Goal: Browse casually: Explore the website without a specific task or goal

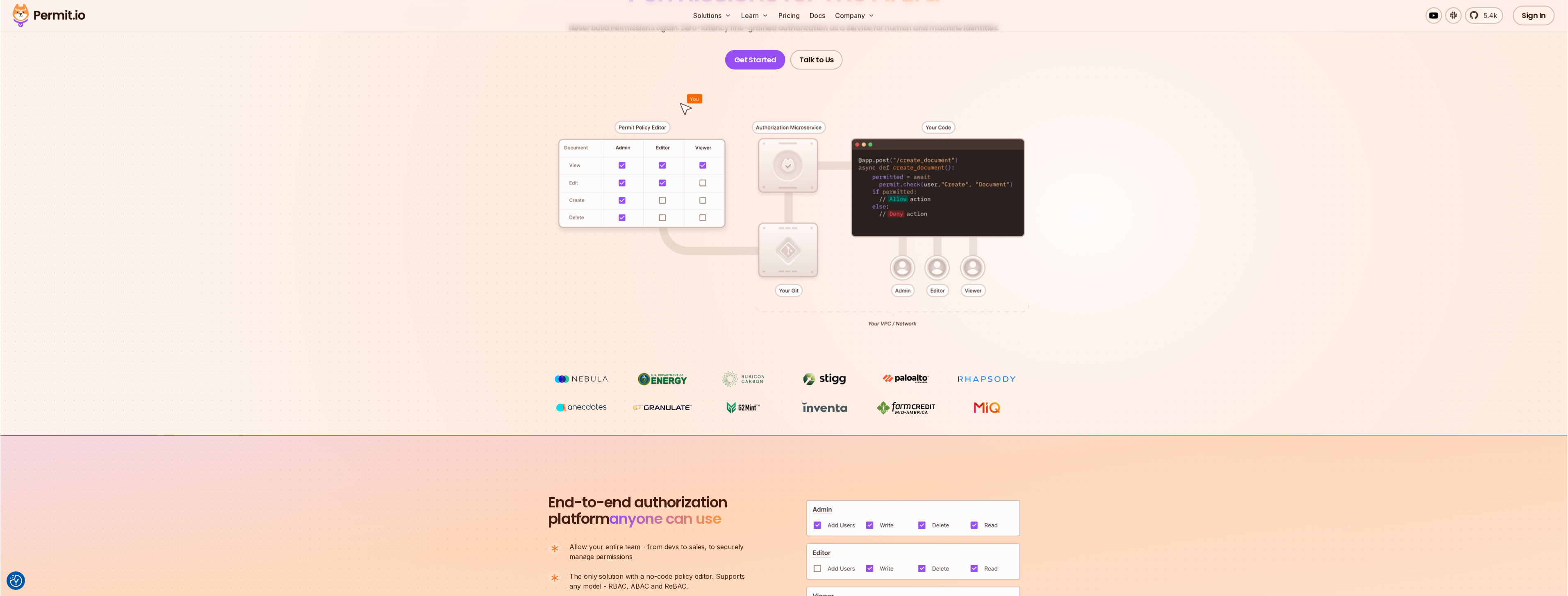
scroll to position [131, 0]
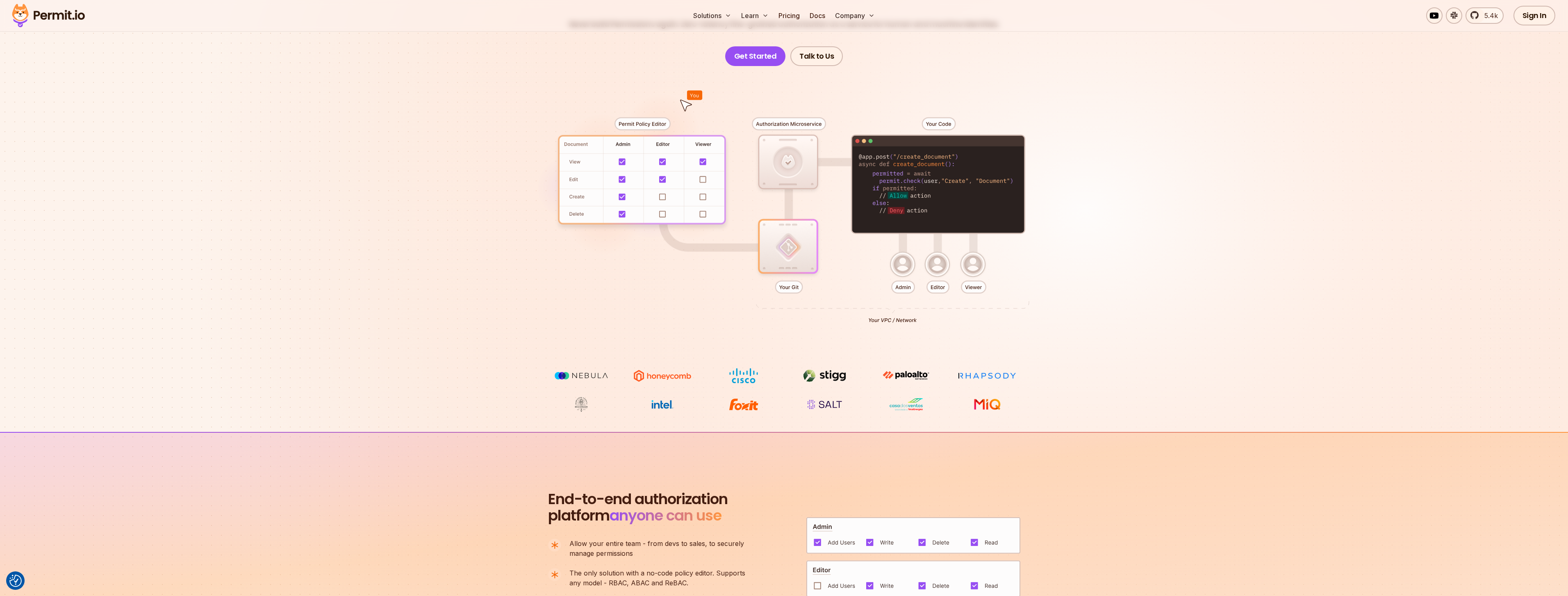
click at [660, 106] on div at bounding box center [784, 217] width 574 height 302
click at [651, 125] on div at bounding box center [784, 217] width 574 height 302
click at [649, 170] on div at bounding box center [784, 217] width 574 height 302
click at [849, 168] on div at bounding box center [784, 217] width 574 height 302
click at [808, 238] on div at bounding box center [784, 217] width 574 height 302
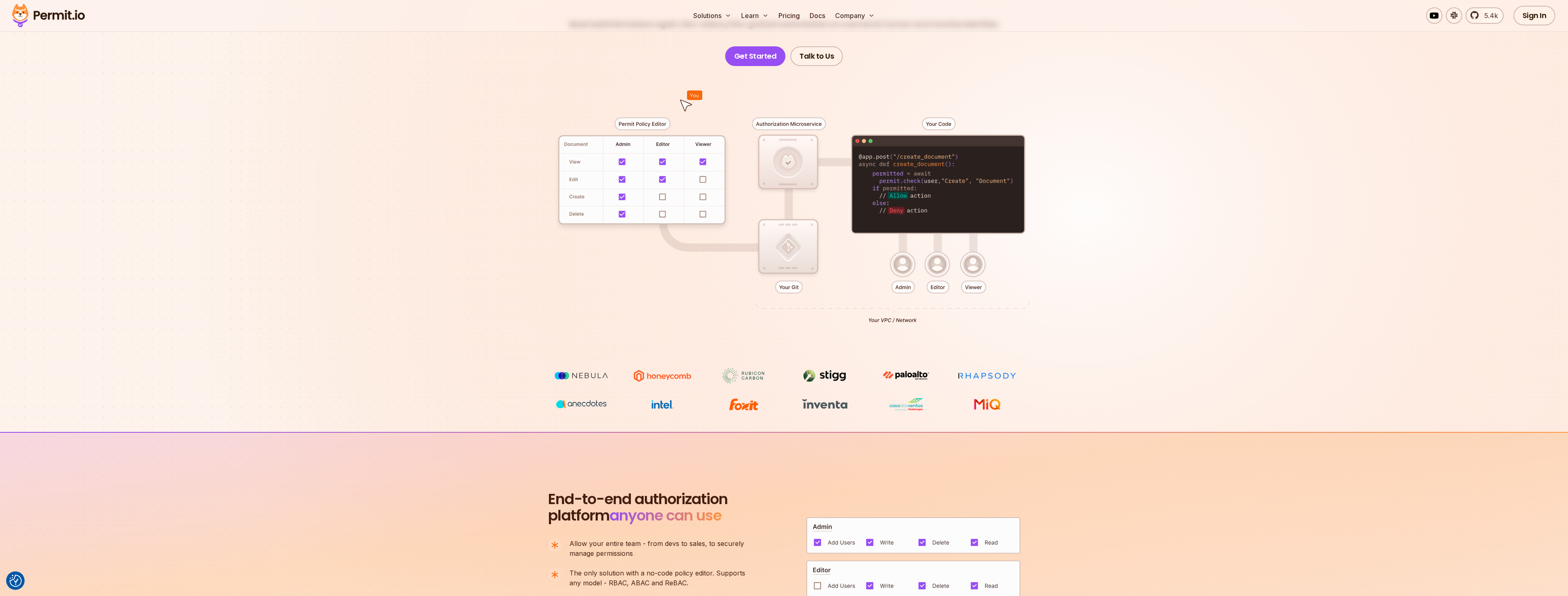
click at [794, 150] on div at bounding box center [784, 217] width 574 height 302
click at [789, 243] on div at bounding box center [784, 217] width 574 height 302
click at [785, 170] on div at bounding box center [784, 217] width 574 height 302
drag, startPoint x: 786, startPoint y: 243, endPoint x: 781, endPoint y: 145, distance: 98.1
click at [786, 241] on div at bounding box center [784, 217] width 574 height 302
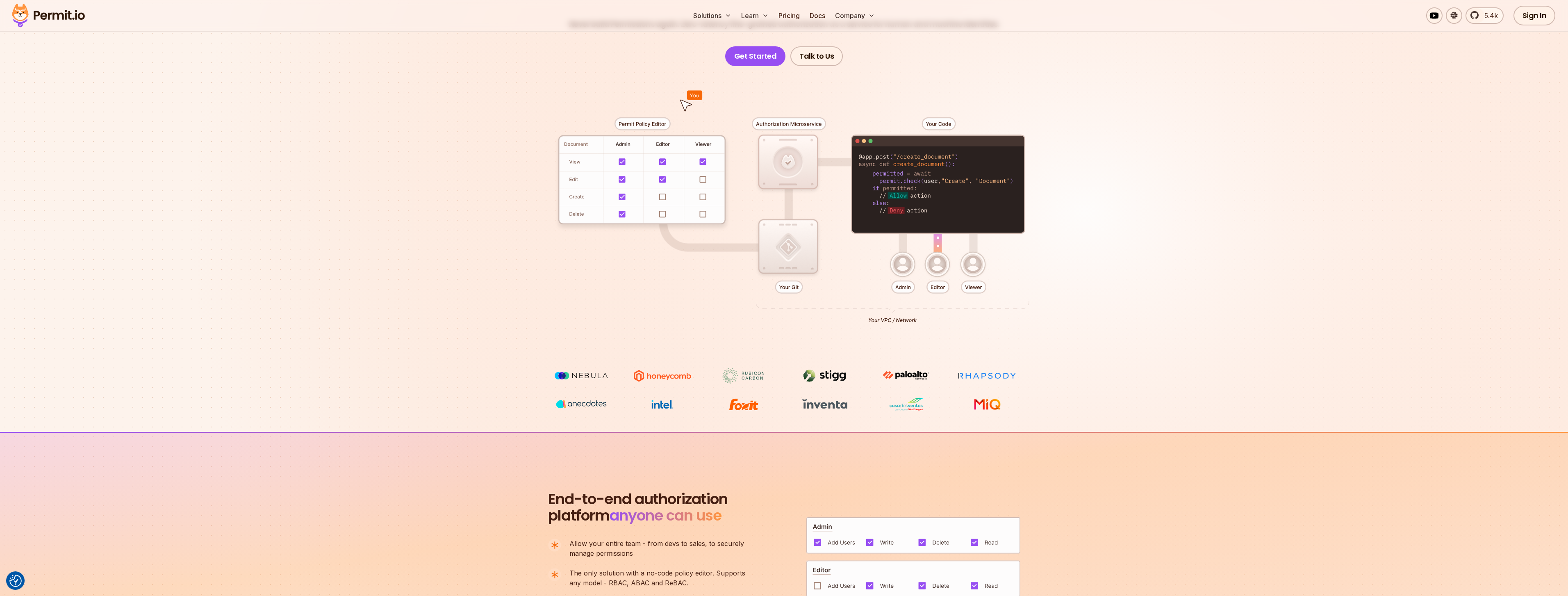
drag, startPoint x: 781, startPoint y: 145, endPoint x: 781, endPoint y: 238, distance: 93.0
click at [780, 152] on div at bounding box center [784, 217] width 574 height 302
click at [781, 237] on div at bounding box center [784, 217] width 574 height 302
drag, startPoint x: 783, startPoint y: 161, endPoint x: 780, endPoint y: 178, distance: 17.3
click at [783, 161] on div at bounding box center [784, 217] width 574 height 302
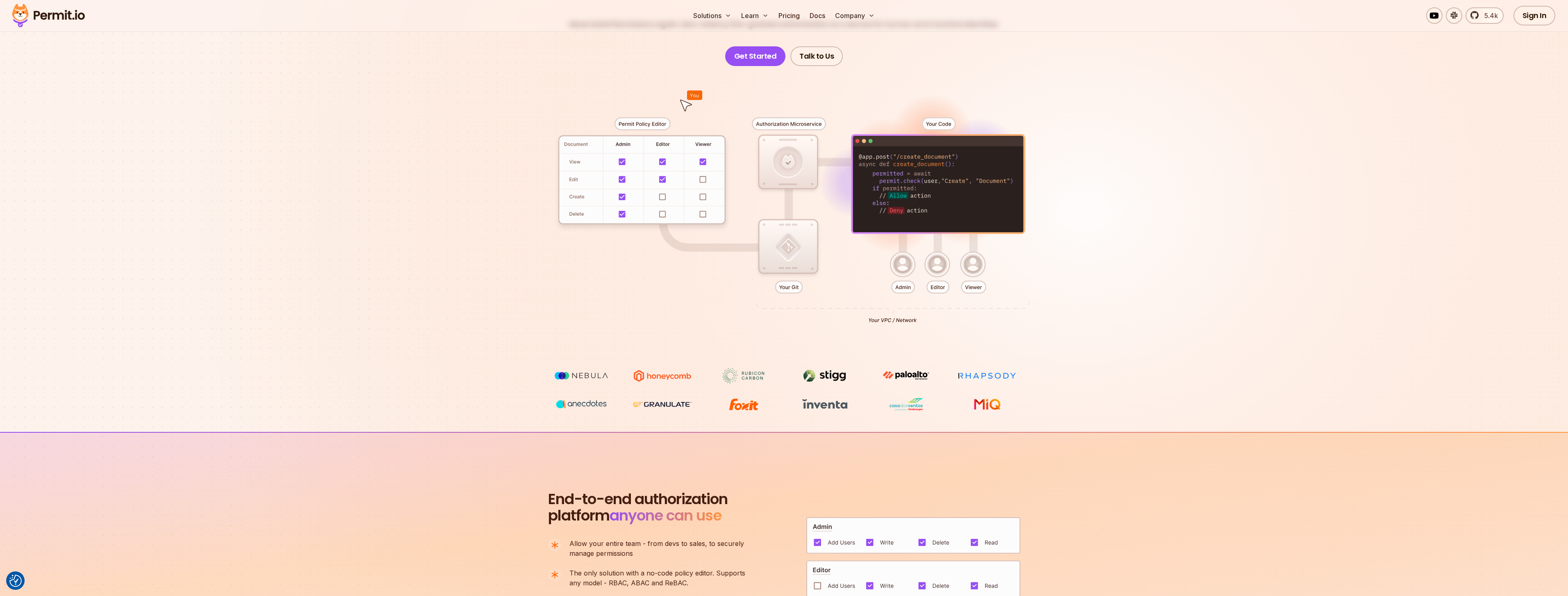
drag, startPoint x: 781, startPoint y: 250, endPoint x: 781, endPoint y: 191, distance: 59.0
click at [781, 247] on div at bounding box center [784, 217] width 574 height 302
click at [782, 175] on div at bounding box center [784, 217] width 574 height 302
click at [779, 270] on div at bounding box center [784, 217] width 574 height 302
drag, startPoint x: 783, startPoint y: 170, endPoint x: 782, endPoint y: 224, distance: 54.0
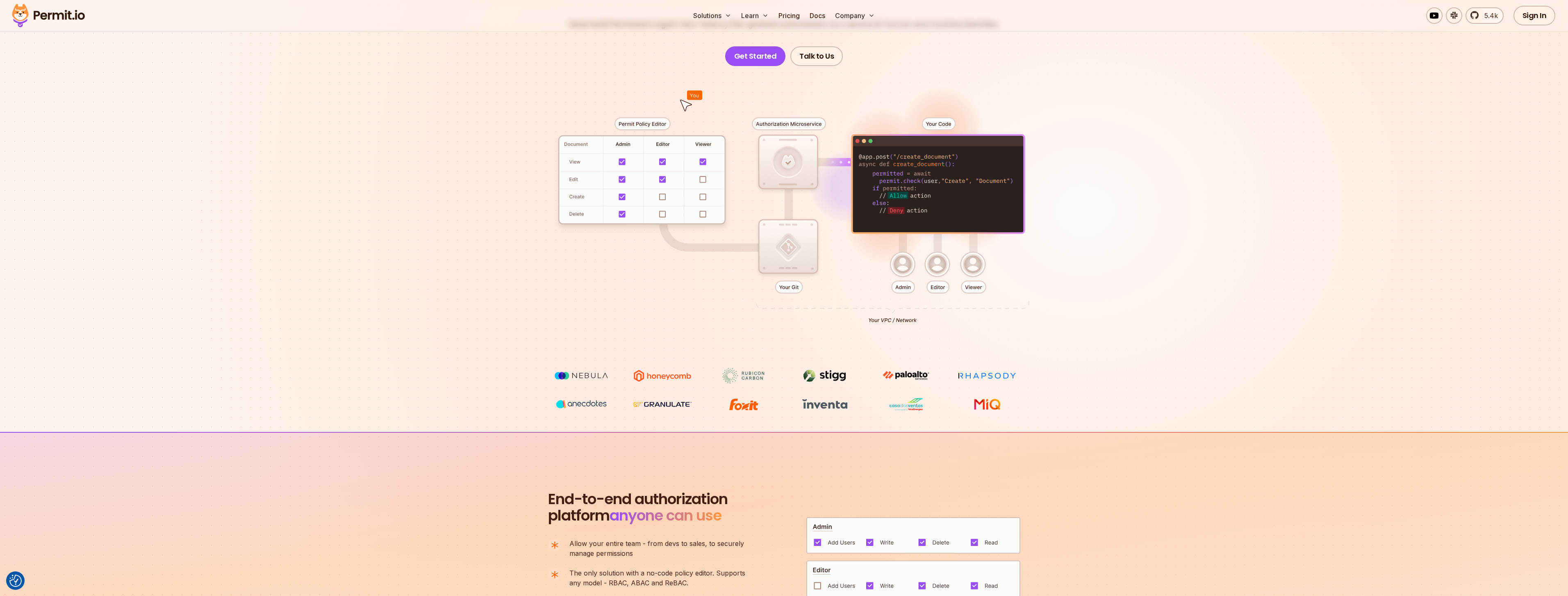
click at [782, 170] on div at bounding box center [784, 217] width 574 height 302
click at [783, 264] on div at bounding box center [784, 217] width 574 height 302
click at [781, 163] on div at bounding box center [784, 217] width 574 height 302
click at [789, 200] on div at bounding box center [784, 217] width 574 height 302
click at [774, 138] on div at bounding box center [784, 217] width 574 height 302
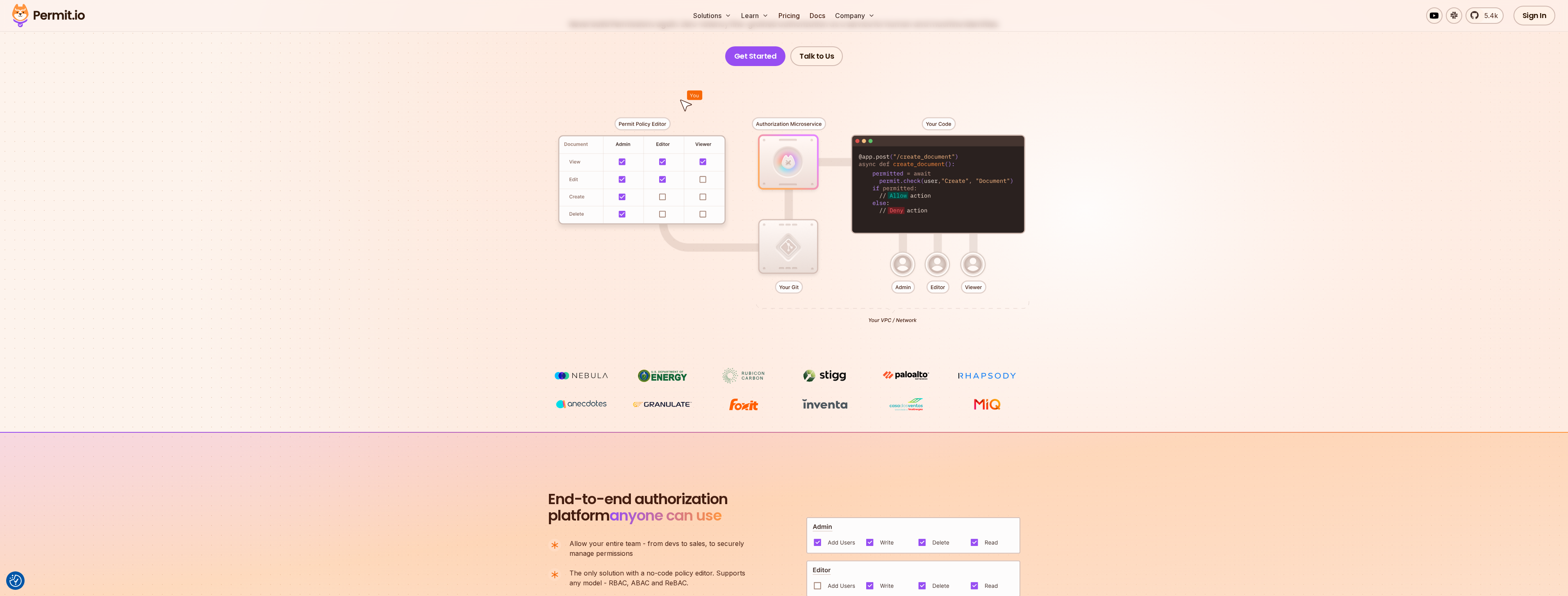
click at [790, 259] on div at bounding box center [784, 217] width 574 height 302
drag, startPoint x: 785, startPoint y: 175, endPoint x: 785, endPoint y: 221, distance: 46.0
click at [785, 194] on div at bounding box center [784, 217] width 574 height 302
drag, startPoint x: 786, startPoint y: 281, endPoint x: 793, endPoint y: 261, distance: 21.2
click at [791, 269] on div at bounding box center [784, 217] width 574 height 302
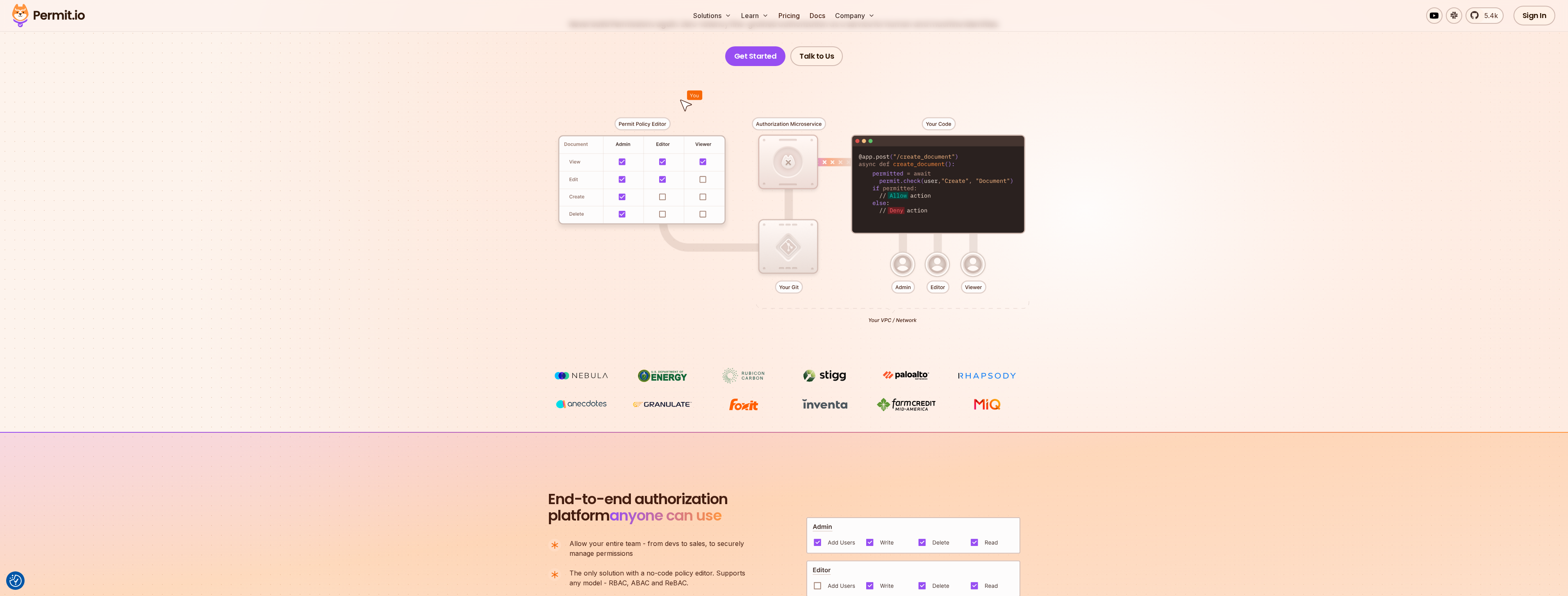
click at [783, 155] on div at bounding box center [784, 217] width 574 height 302
